Goal: Check status: Check status

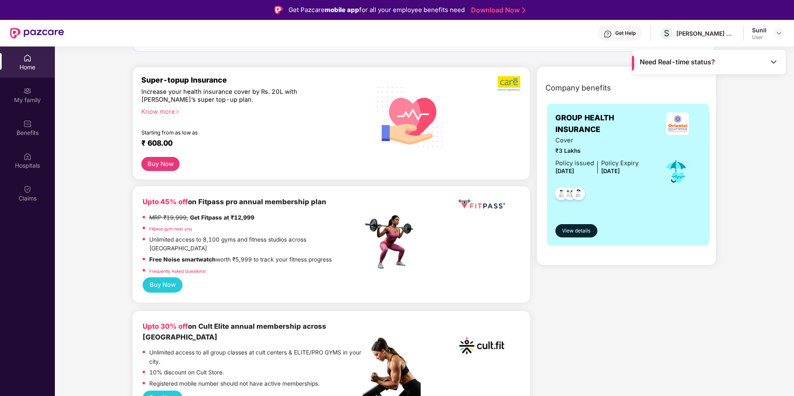
scroll to position [83, 0]
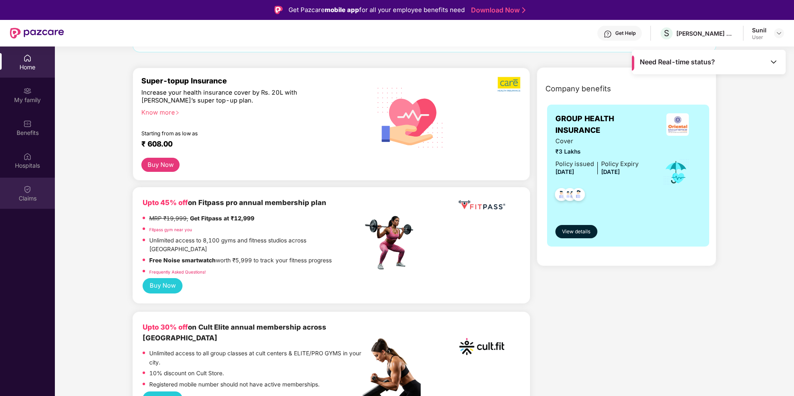
click at [29, 197] on div "Claims" at bounding box center [27, 198] width 55 height 8
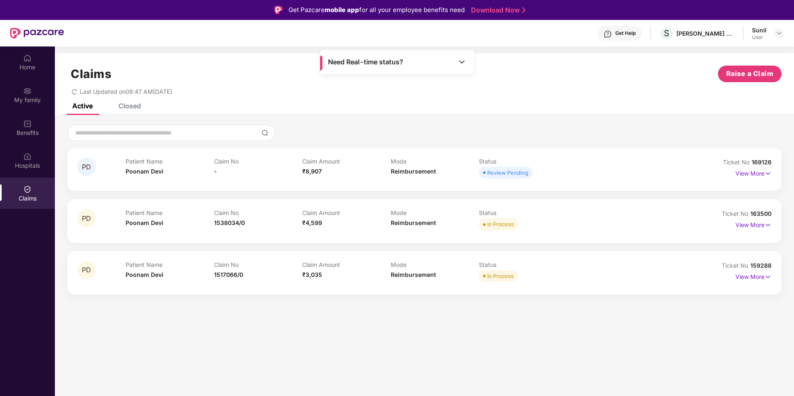
click at [125, 106] on div "Closed" at bounding box center [129, 106] width 22 height 8
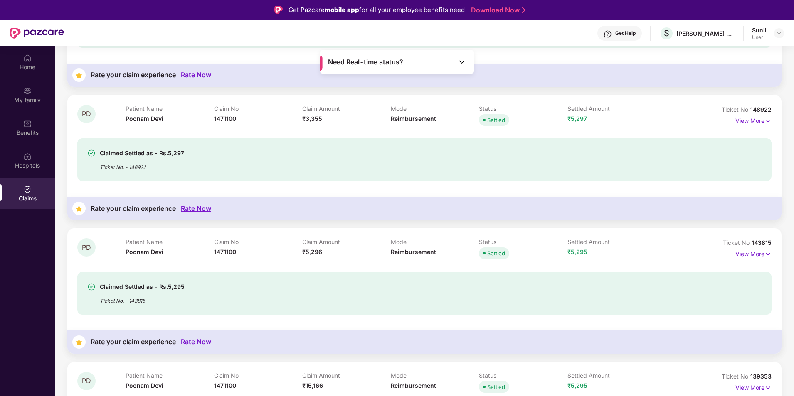
scroll to position [249, 0]
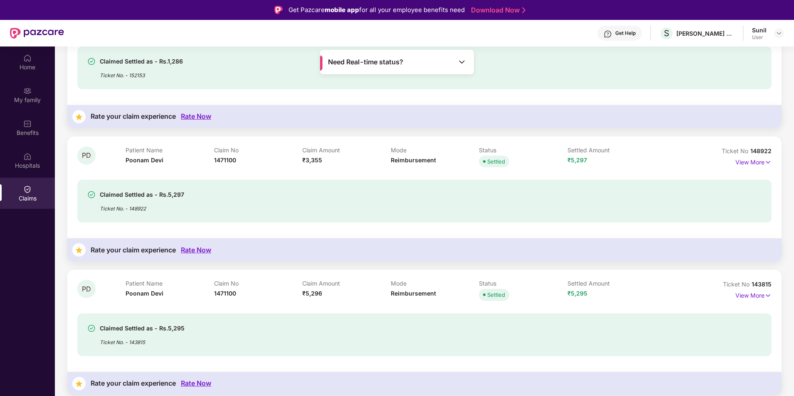
click at [771, 164] on div "PD Patient Name [PERSON_NAME] Claim No 1471100 Claim Amount ₹3,355 Mode Reimbur…" at bounding box center [424, 199] width 714 height 125
click at [761, 167] on div "View More" at bounding box center [753, 162] width 36 height 13
click at [759, 164] on p "View More" at bounding box center [753, 161] width 36 height 11
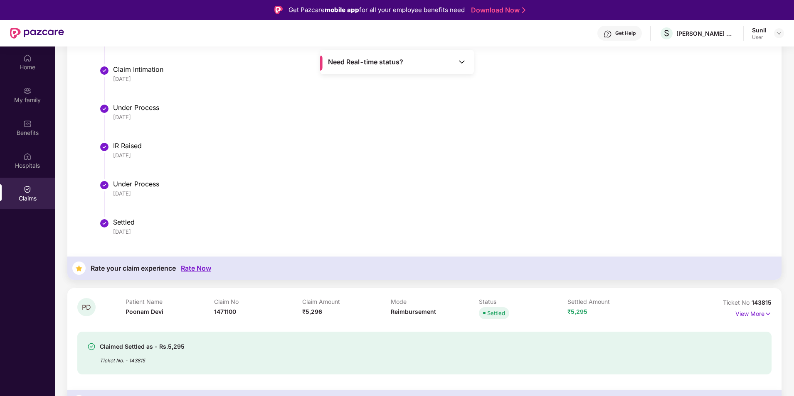
scroll to position [623, 0]
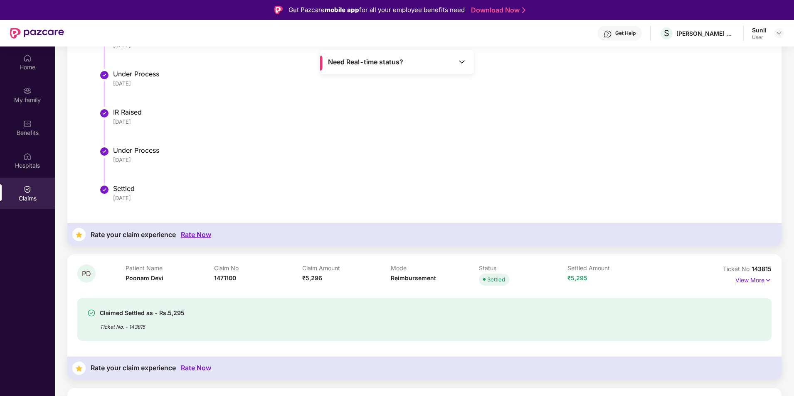
click at [743, 279] on p "View More" at bounding box center [753, 279] width 36 height 11
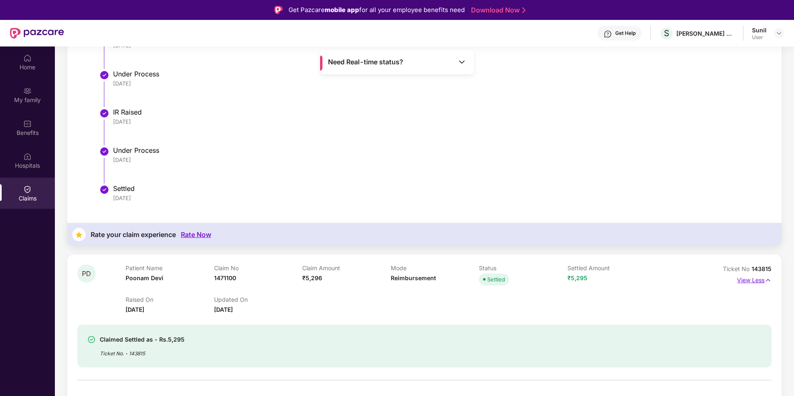
click at [743, 280] on p "View Less" at bounding box center [754, 279] width 34 height 11
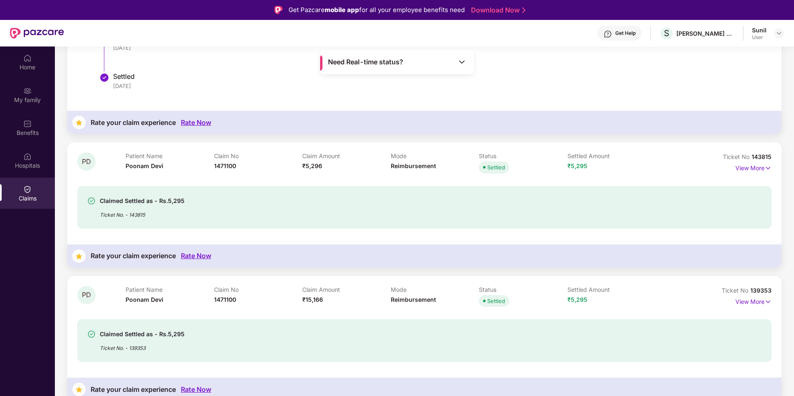
scroll to position [748, 0]
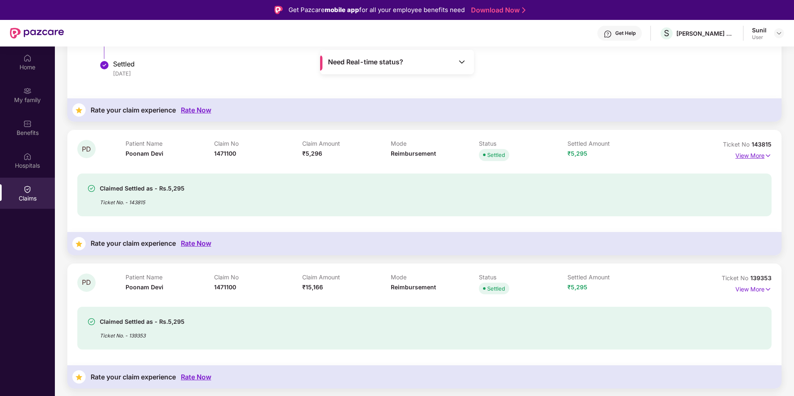
click at [749, 158] on p "View More" at bounding box center [753, 154] width 36 height 11
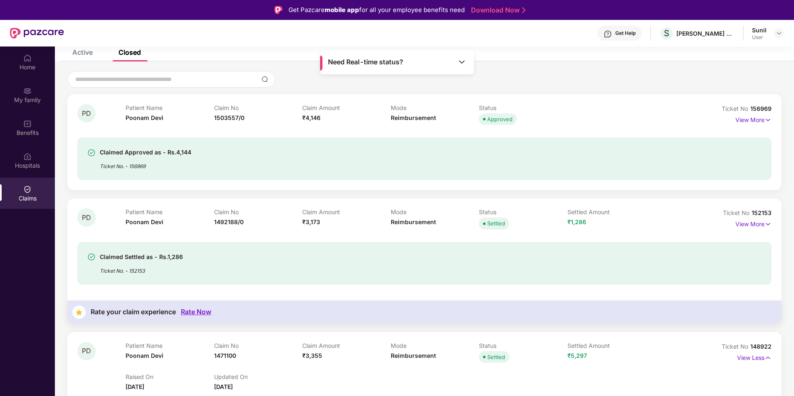
scroll to position [0, 0]
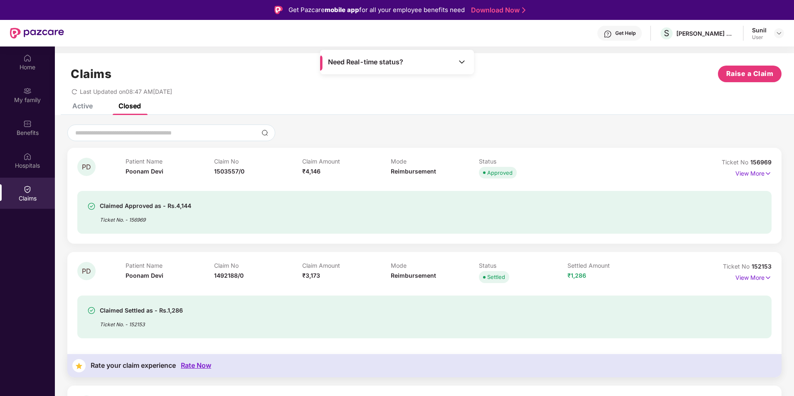
click at [79, 106] on div "Active" at bounding box center [82, 106] width 20 height 8
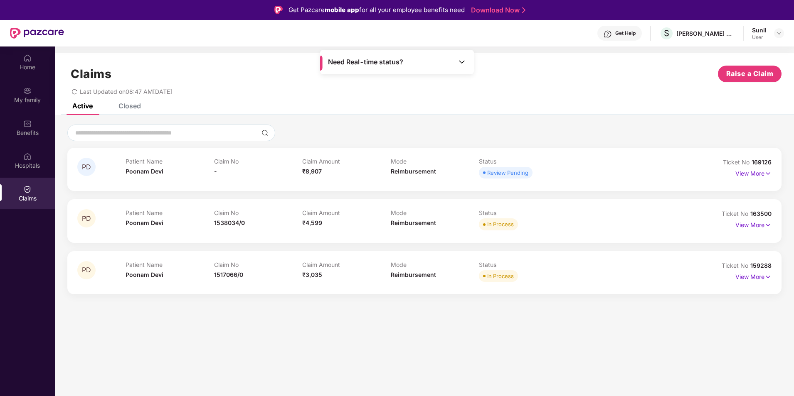
click at [124, 107] on div "Closed" at bounding box center [129, 106] width 22 height 8
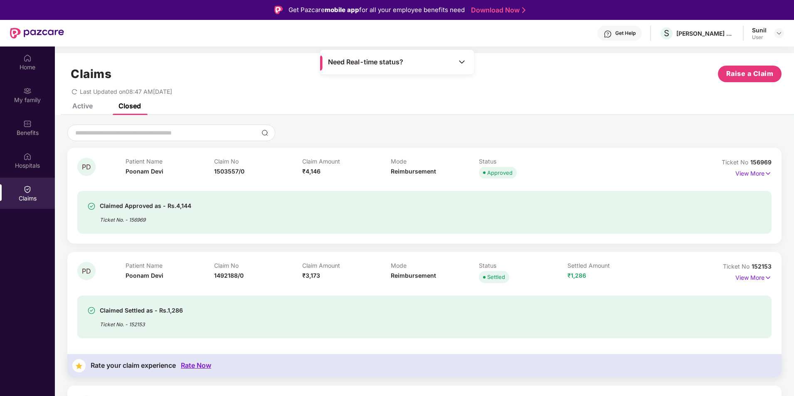
click at [80, 104] on div "Active" at bounding box center [82, 106] width 20 height 8
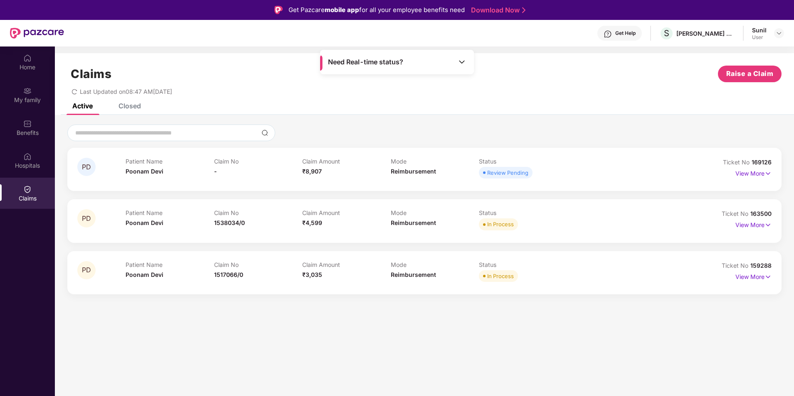
click at [122, 105] on div "Closed" at bounding box center [129, 106] width 22 height 8
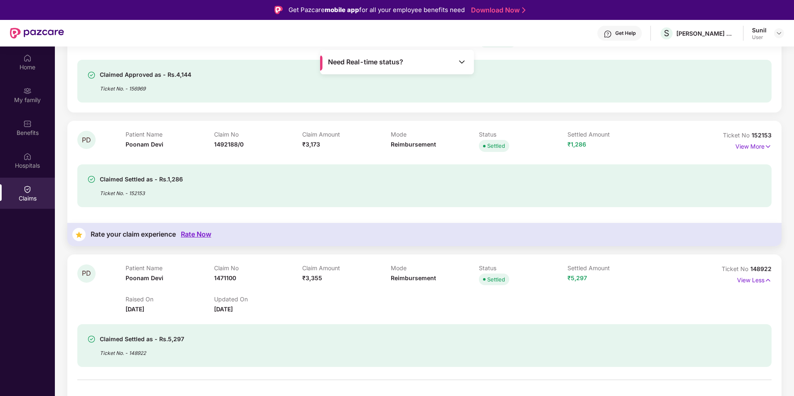
scroll to position [166, 0]
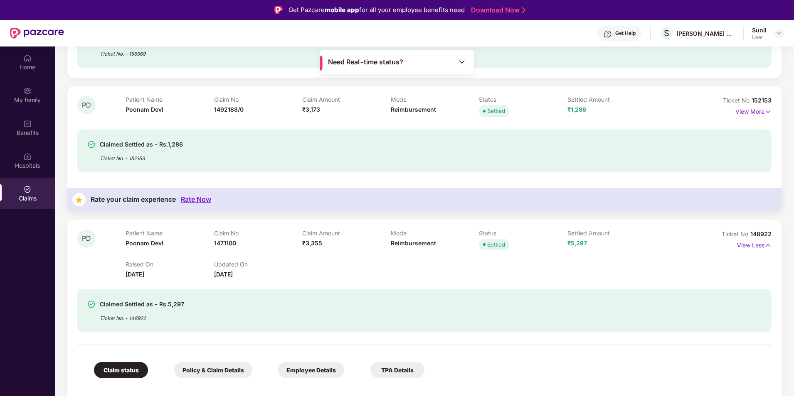
click at [753, 243] on p "View Less" at bounding box center [754, 244] width 34 height 11
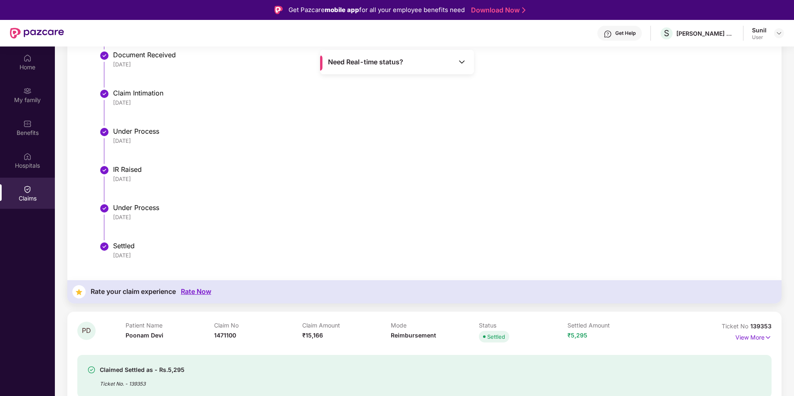
scroll to position [748, 0]
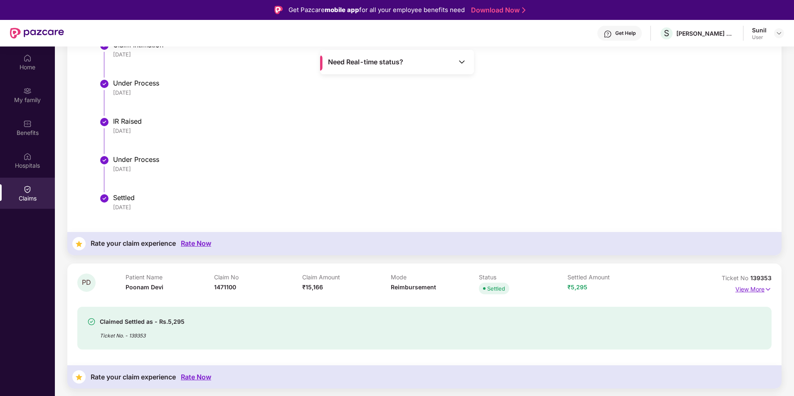
click at [750, 287] on p "View More" at bounding box center [753, 288] width 36 height 11
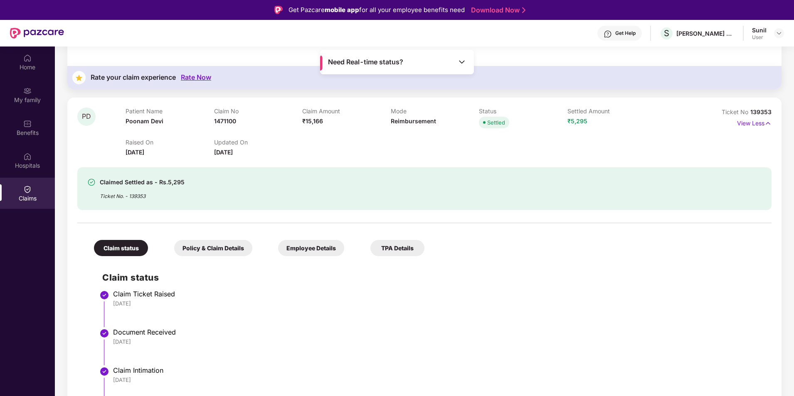
scroll to position [1163, 0]
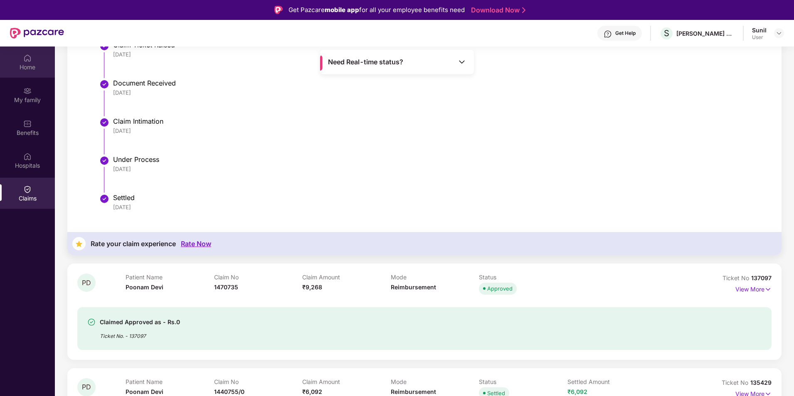
click at [29, 60] on img at bounding box center [27, 58] width 8 height 8
